Goal: Use online tool/utility: Utilize a website feature to perform a specific function

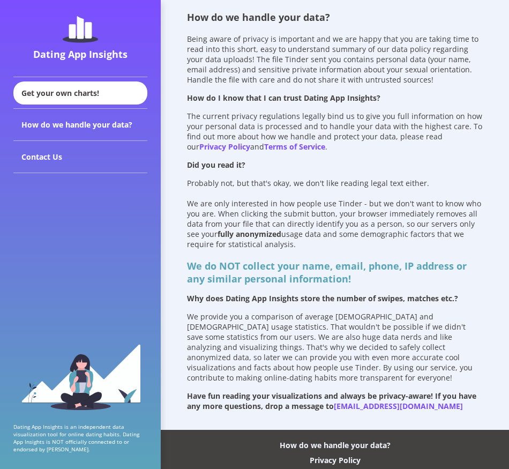
scroll to position [26, 0]
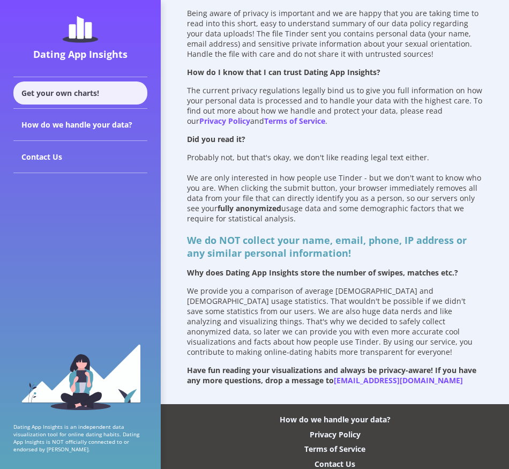
click at [92, 93] on div "Get your own charts!" at bounding box center [80, 92] width 134 height 23
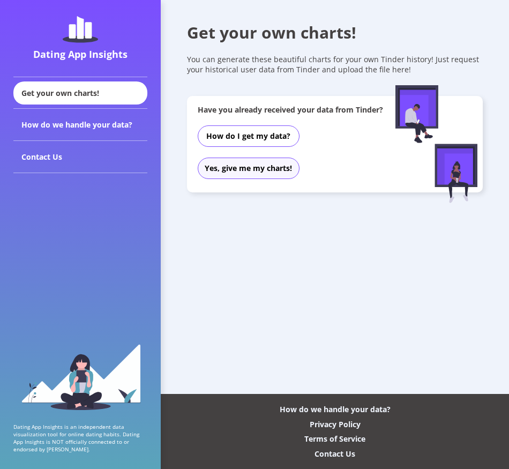
click at [248, 176] on button "Yes, give me my charts!" at bounding box center [249, 168] width 102 height 21
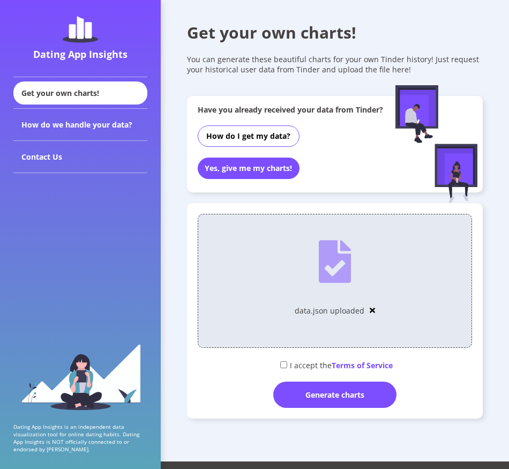
click at [314, 368] on div "I accept the Terms of Service" at bounding box center [335, 365] width 275 height 18
click at [283, 367] on input "checkbox" at bounding box center [283, 364] width 7 height 7
checkbox input "true"
click at [330, 399] on div "Generate charts" at bounding box center [334, 395] width 123 height 26
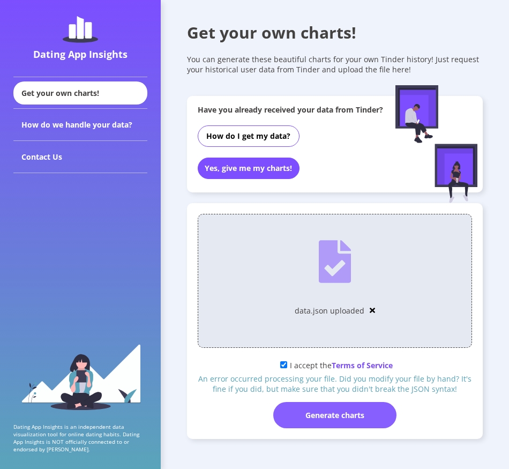
click at [335, 418] on div "Generate charts" at bounding box center [334, 415] width 123 height 26
click at [331, 415] on div "Generate charts" at bounding box center [334, 415] width 123 height 26
click at [372, 311] on img at bounding box center [372, 311] width 5 height 8
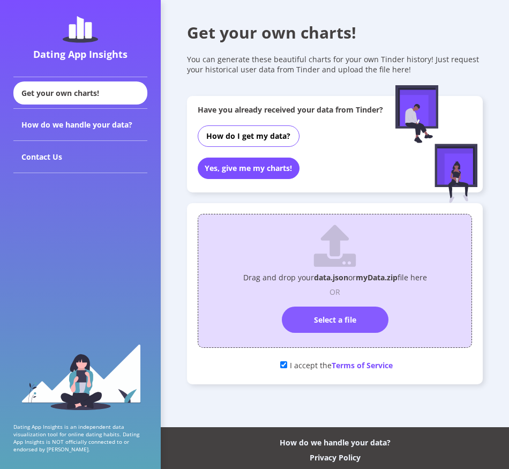
click at [344, 316] on label "Select a file" at bounding box center [335, 320] width 107 height 26
click at [335, 302] on input "Select a file" at bounding box center [335, 302] width 0 height 0
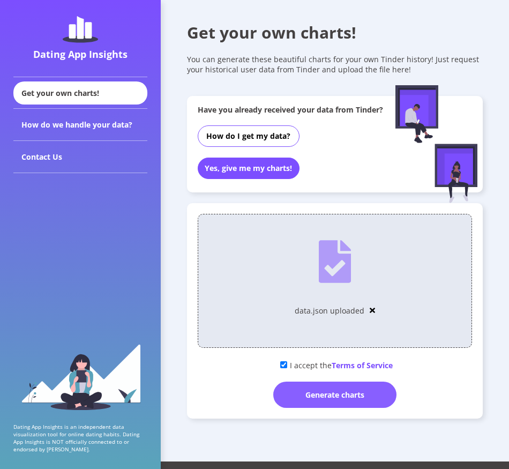
click at [337, 389] on div "Generate charts" at bounding box center [334, 395] width 123 height 26
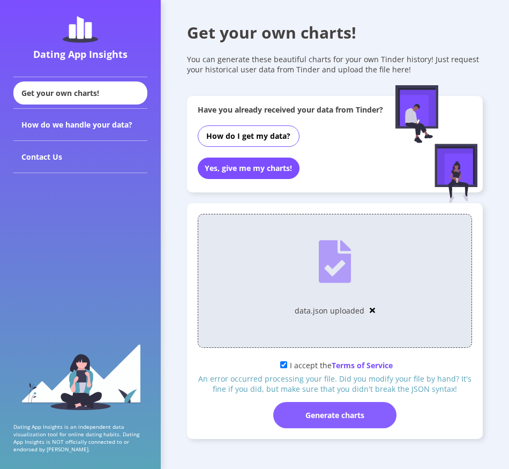
click at [355, 418] on div "Generate charts" at bounding box center [334, 415] width 123 height 26
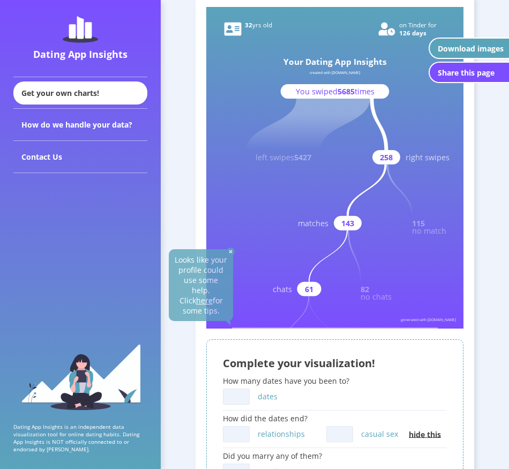
scroll to position [161, 0]
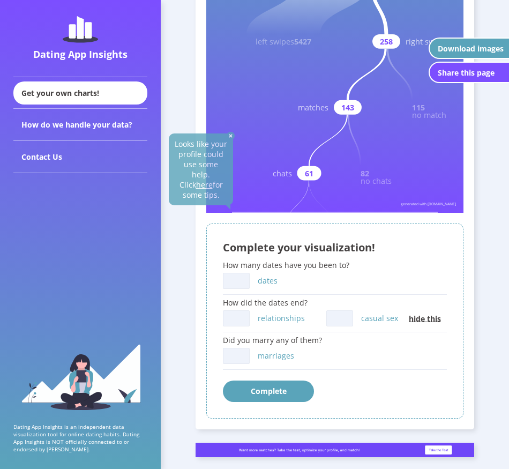
click at [319, 189] on rect at bounding box center [334, 52] width 257 height 322
click at [240, 282] on input "dates" at bounding box center [236, 281] width 27 height 16
type input "7"
click at [235, 318] on input "relationships" at bounding box center [236, 318] width 27 height 16
type input "1"
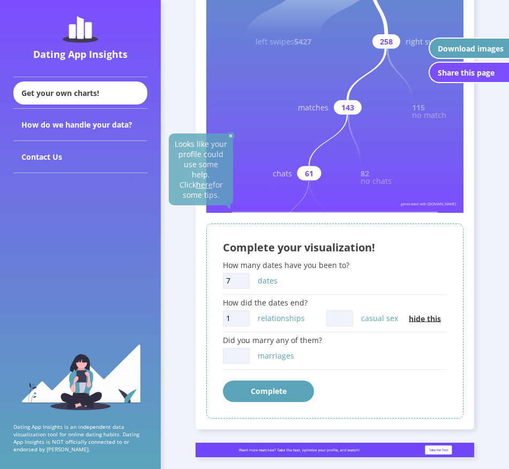
click at [335, 317] on input "casual sex" at bounding box center [339, 318] width 27 height 16
type input "3"
type input "2"
click at [217, 355] on div "Complete your visualization! How many dates have you been to? 7 dates How did t…" at bounding box center [334, 321] width 257 height 195
click at [239, 355] on input "marriages" at bounding box center [236, 356] width 27 height 16
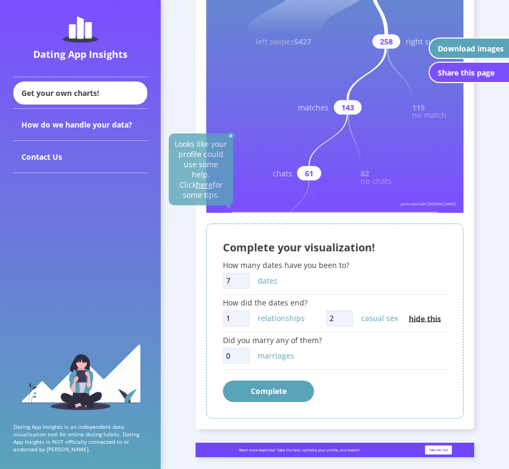
type input "0"
click at [258, 387] on button "Complete" at bounding box center [268, 391] width 91 height 21
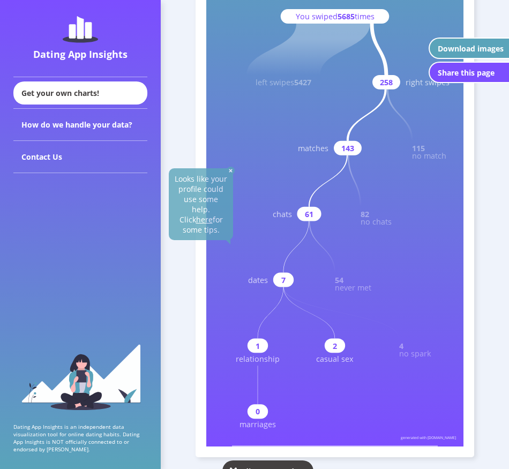
scroll to position [66, 0]
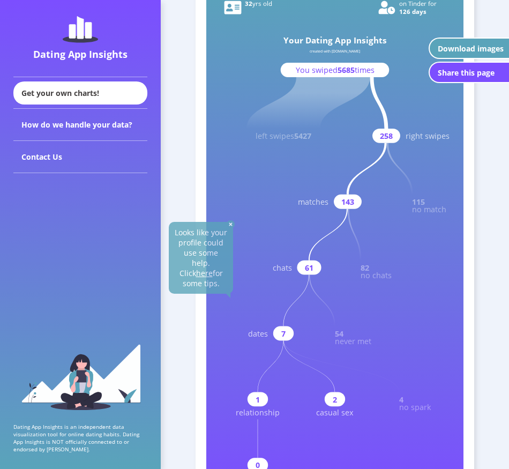
click at [202, 268] on u "here" at bounding box center [204, 273] width 17 height 10
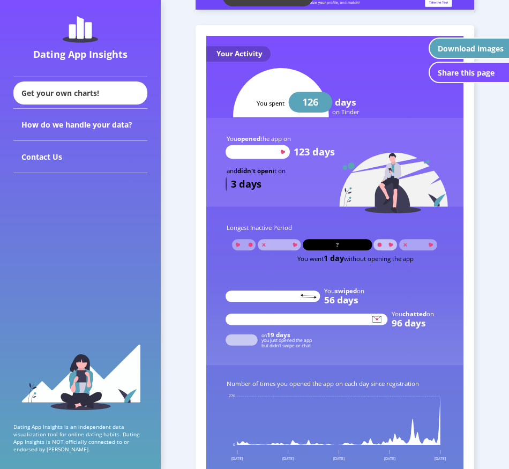
scroll to position [603, 0]
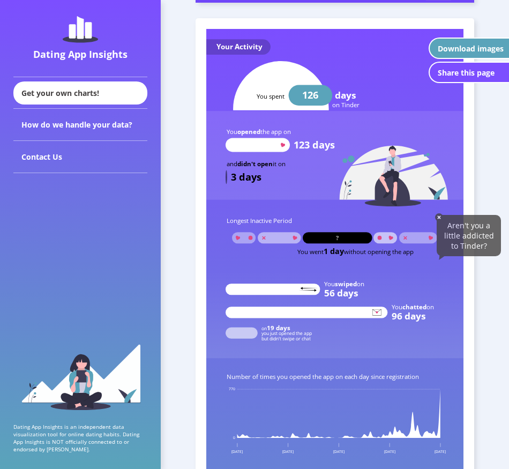
click at [439, 217] on img at bounding box center [439, 217] width 8 height 8
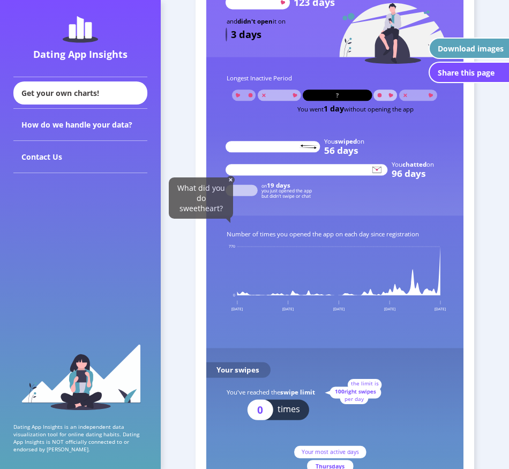
scroll to position [763, 0]
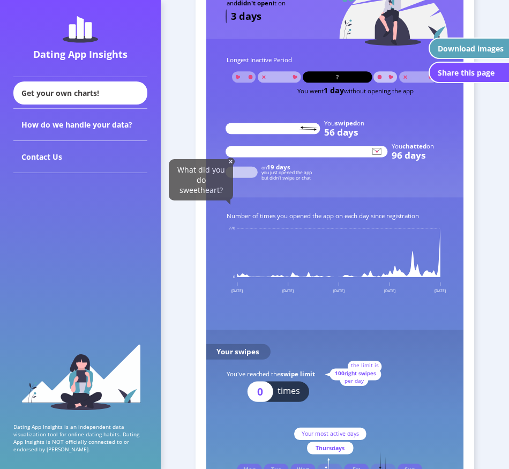
click at [230, 161] on img at bounding box center [231, 162] width 8 height 8
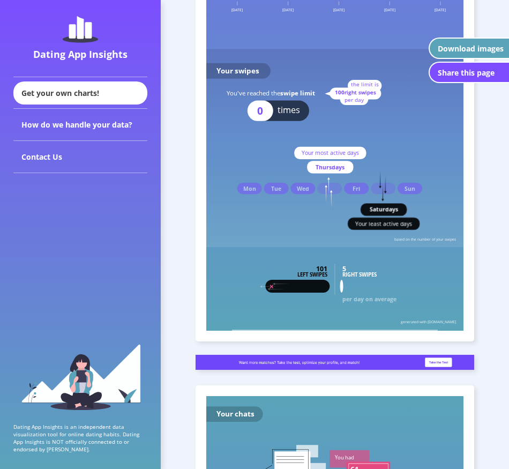
scroll to position [1085, 0]
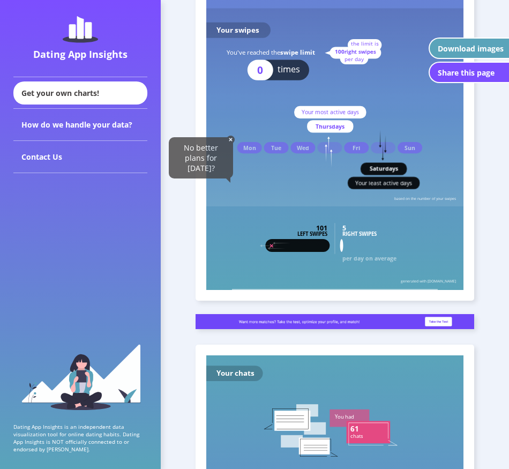
click at [231, 139] on img at bounding box center [231, 140] width 8 height 8
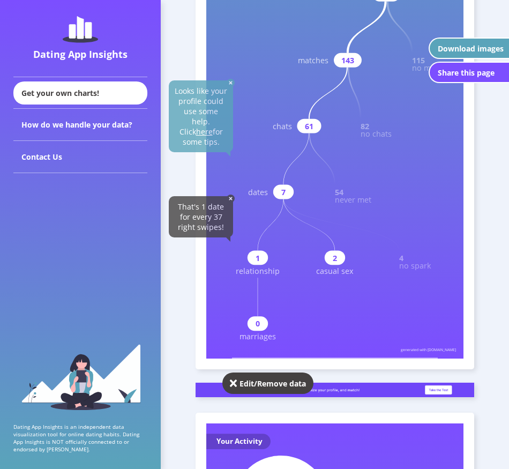
scroll to position [214, 0]
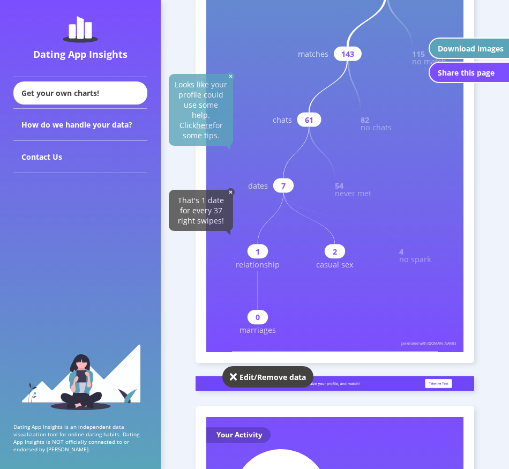
click at [231, 192] on img at bounding box center [231, 192] width 8 height 8
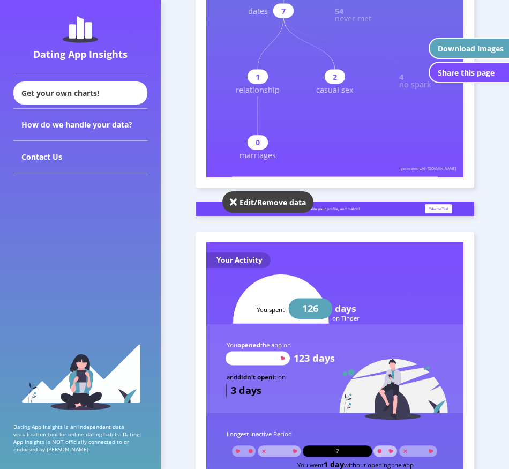
scroll to position [375, 0]
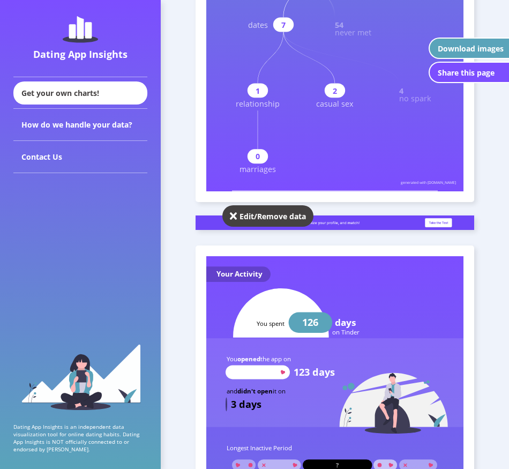
click at [233, 215] on img at bounding box center [234, 216] width 8 height 11
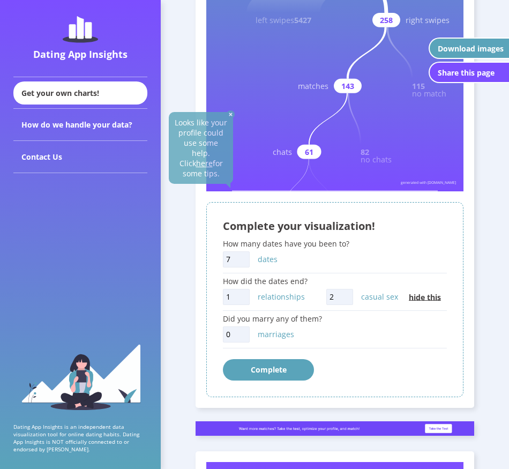
scroll to position [161, 0]
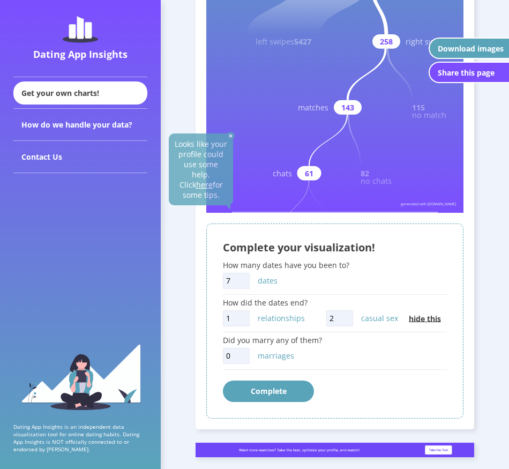
click at [288, 391] on button "Complete" at bounding box center [268, 391] width 91 height 21
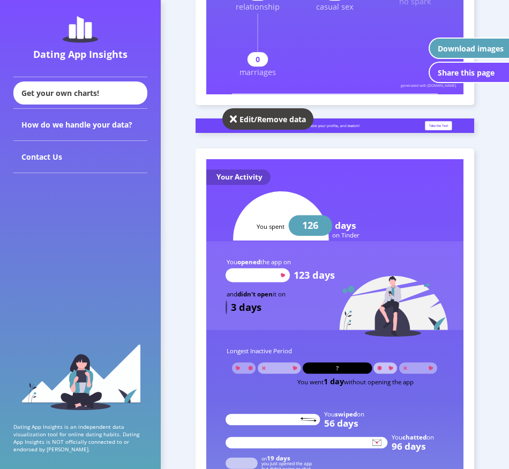
scroll to position [482, 0]
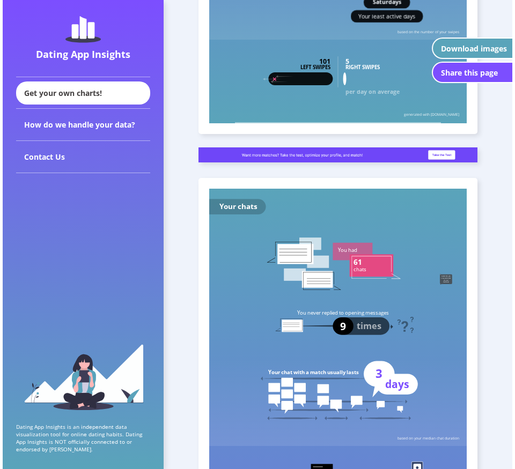
scroll to position [1394, 0]
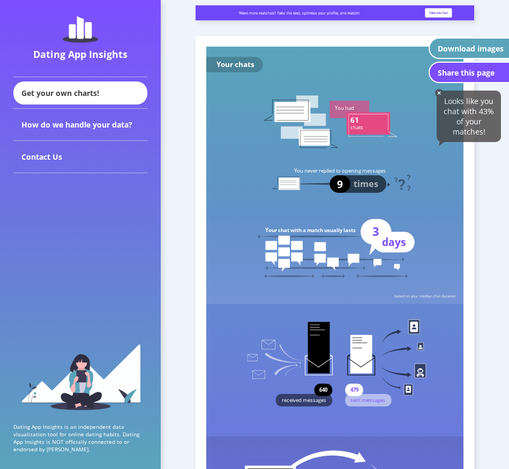
click at [467, 50] on div "Download images" at bounding box center [471, 48] width 66 height 10
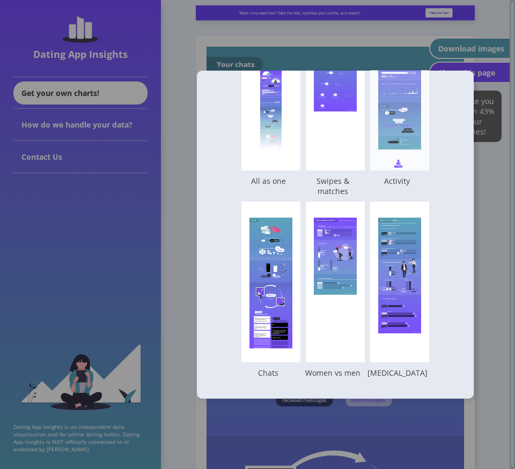
scroll to position [0, 0]
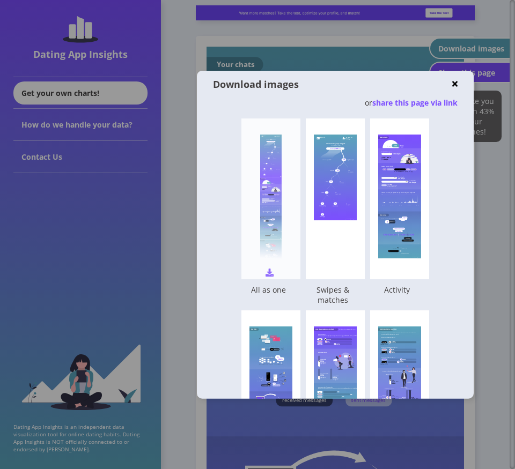
click at [265, 271] on img at bounding box center [269, 272] width 8 height 8
drag, startPoint x: 331, startPoint y: 274, endPoint x: 366, endPoint y: 274, distance: 35.4
click at [0, 0] on img at bounding box center [0, 0] width 0 height 0
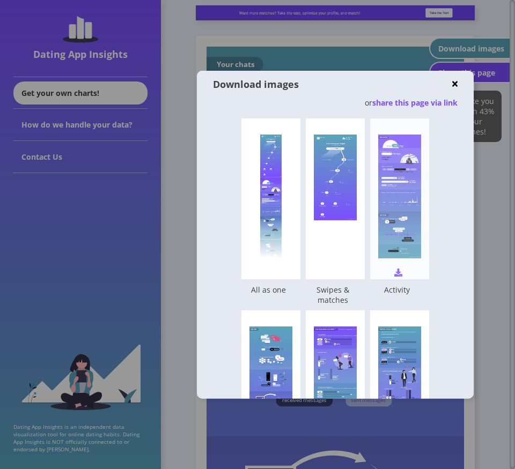
click at [398, 274] on img at bounding box center [398, 272] width 8 height 8
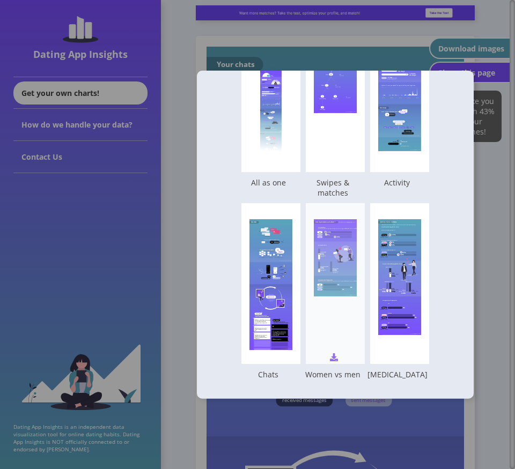
scroll to position [109, 0]
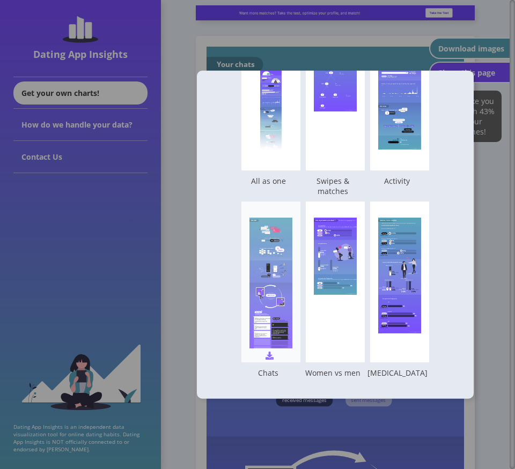
click at [265, 352] on img at bounding box center [269, 355] width 8 height 8
